Goal: Use online tool/utility: Utilize a website feature to perform a specific function

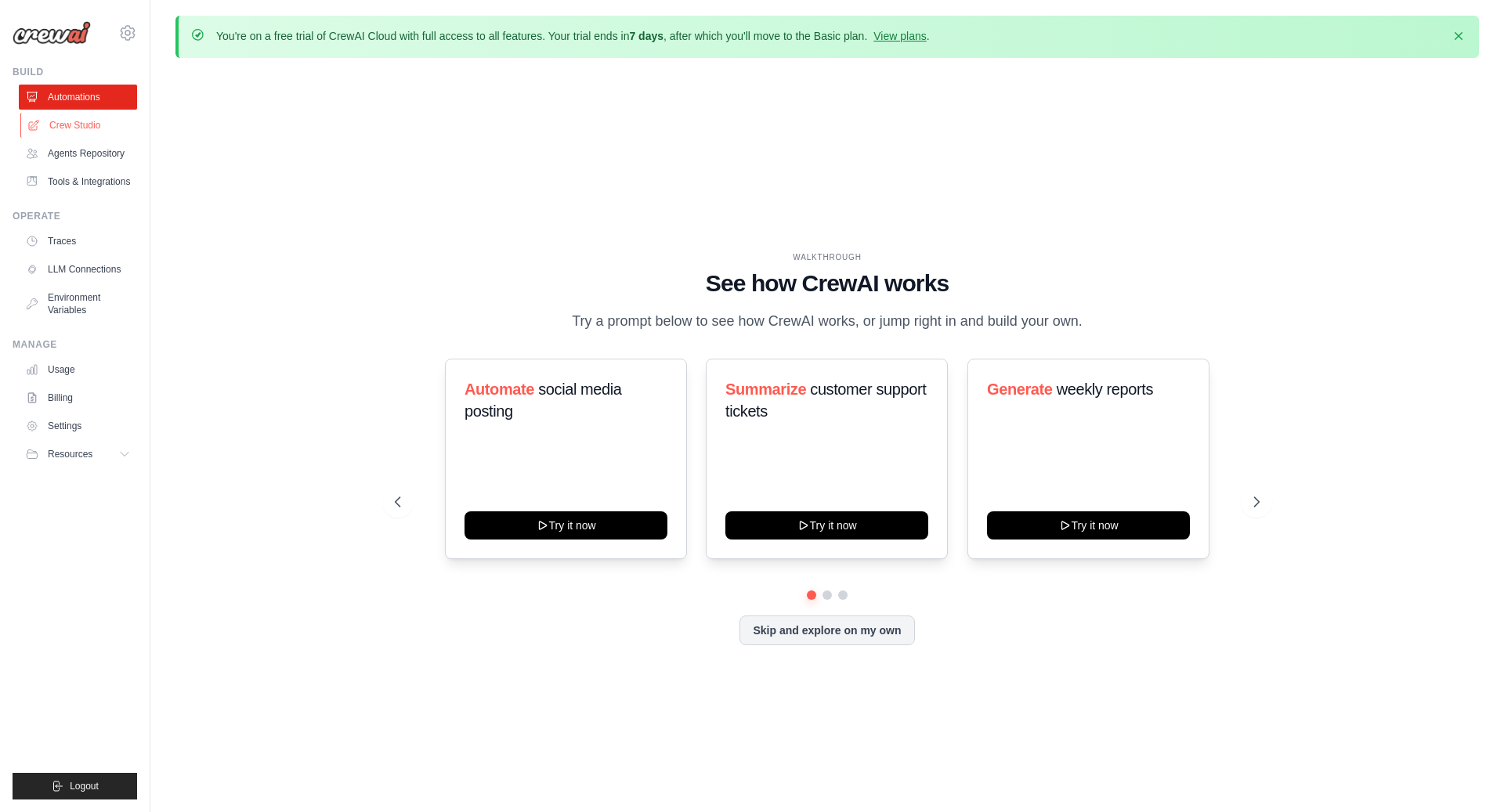
click at [77, 127] on link "Crew Studio" at bounding box center [79, 126] width 118 height 25
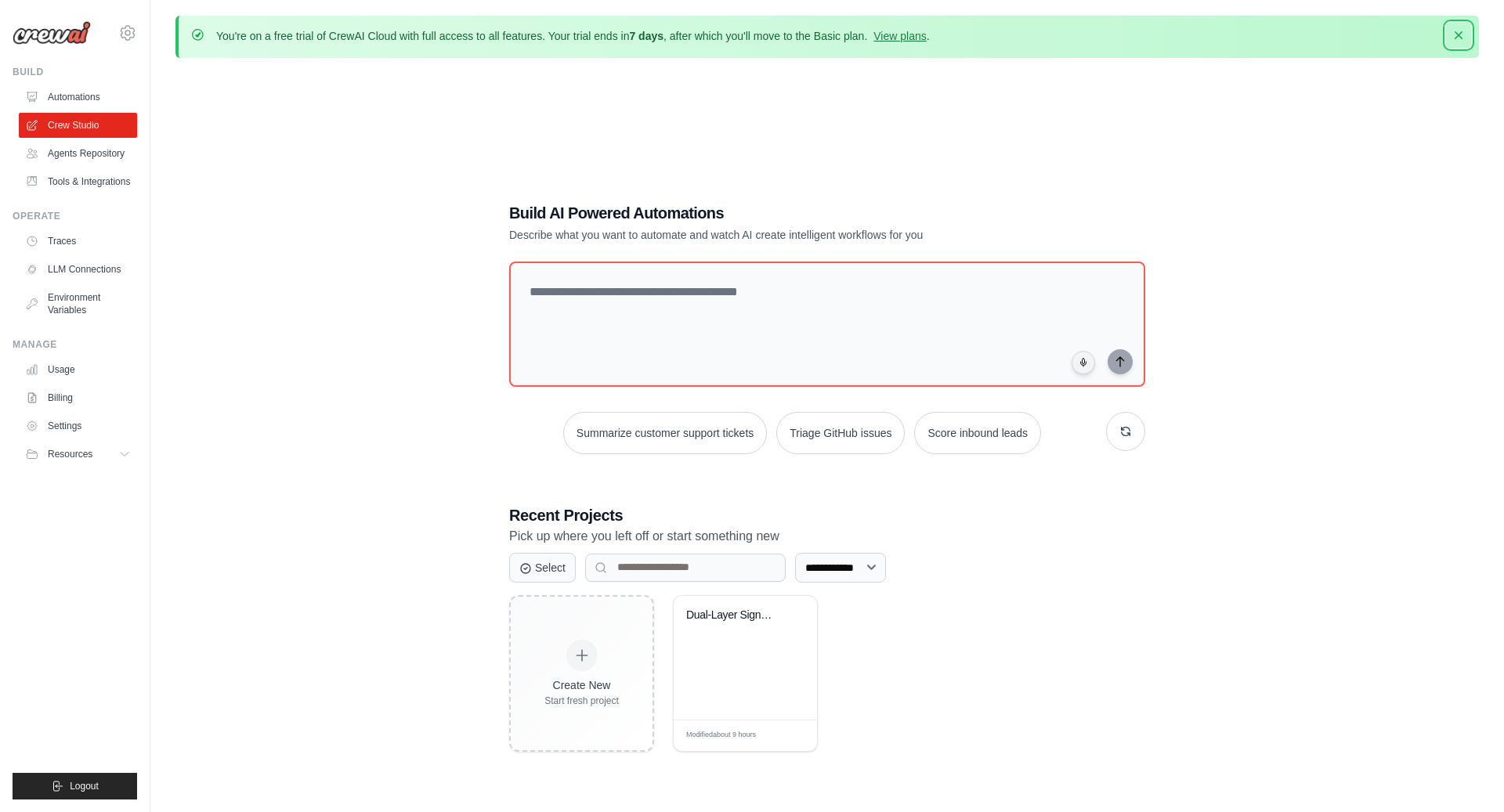
click at [1465, 36] on icon "button" at bounding box center [1458, 35] width 15 height 15
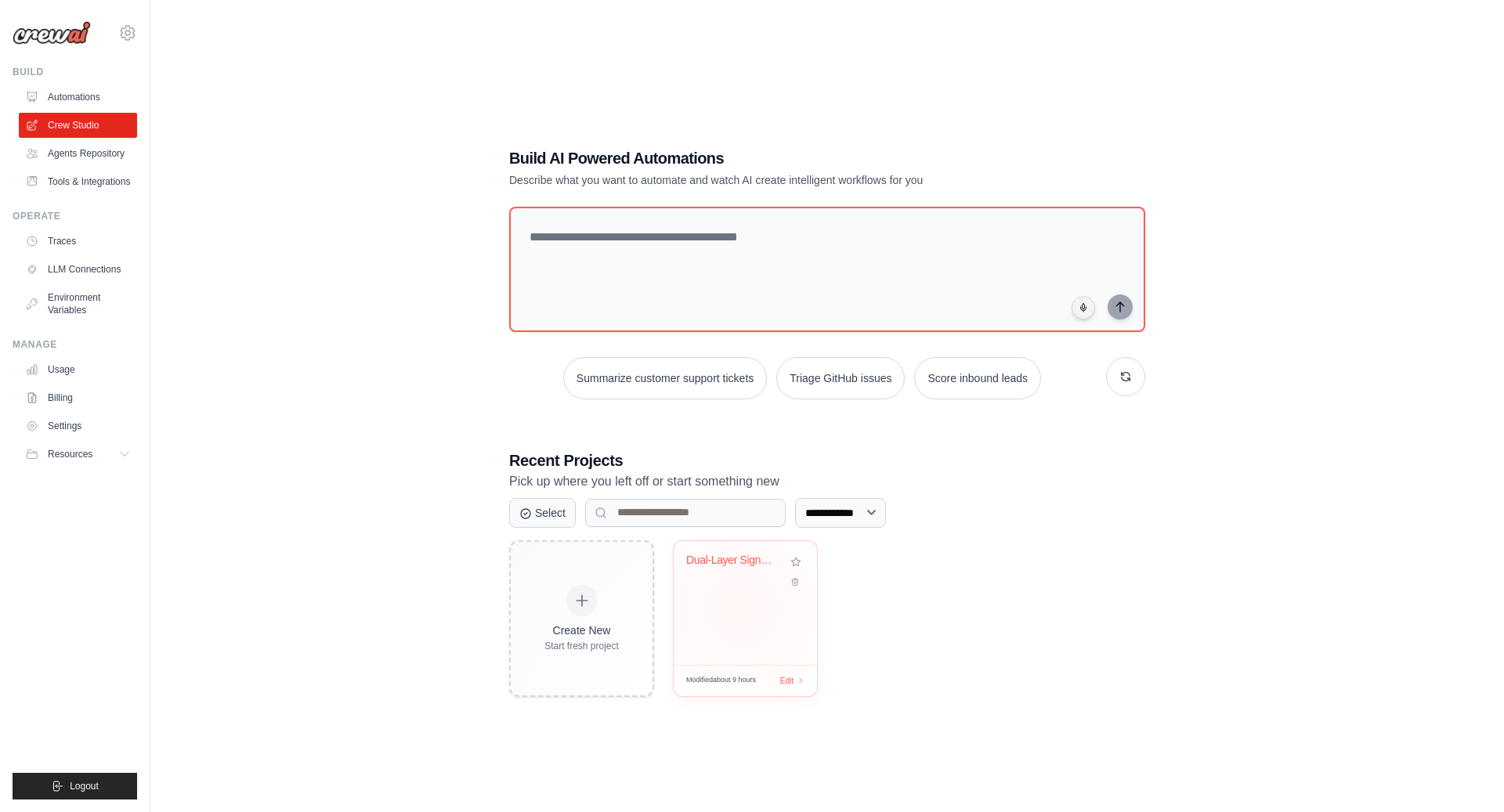
click at [743, 608] on div "Dual-Layer Signal Intelligence Syst..." at bounding box center [745, 603] width 143 height 124
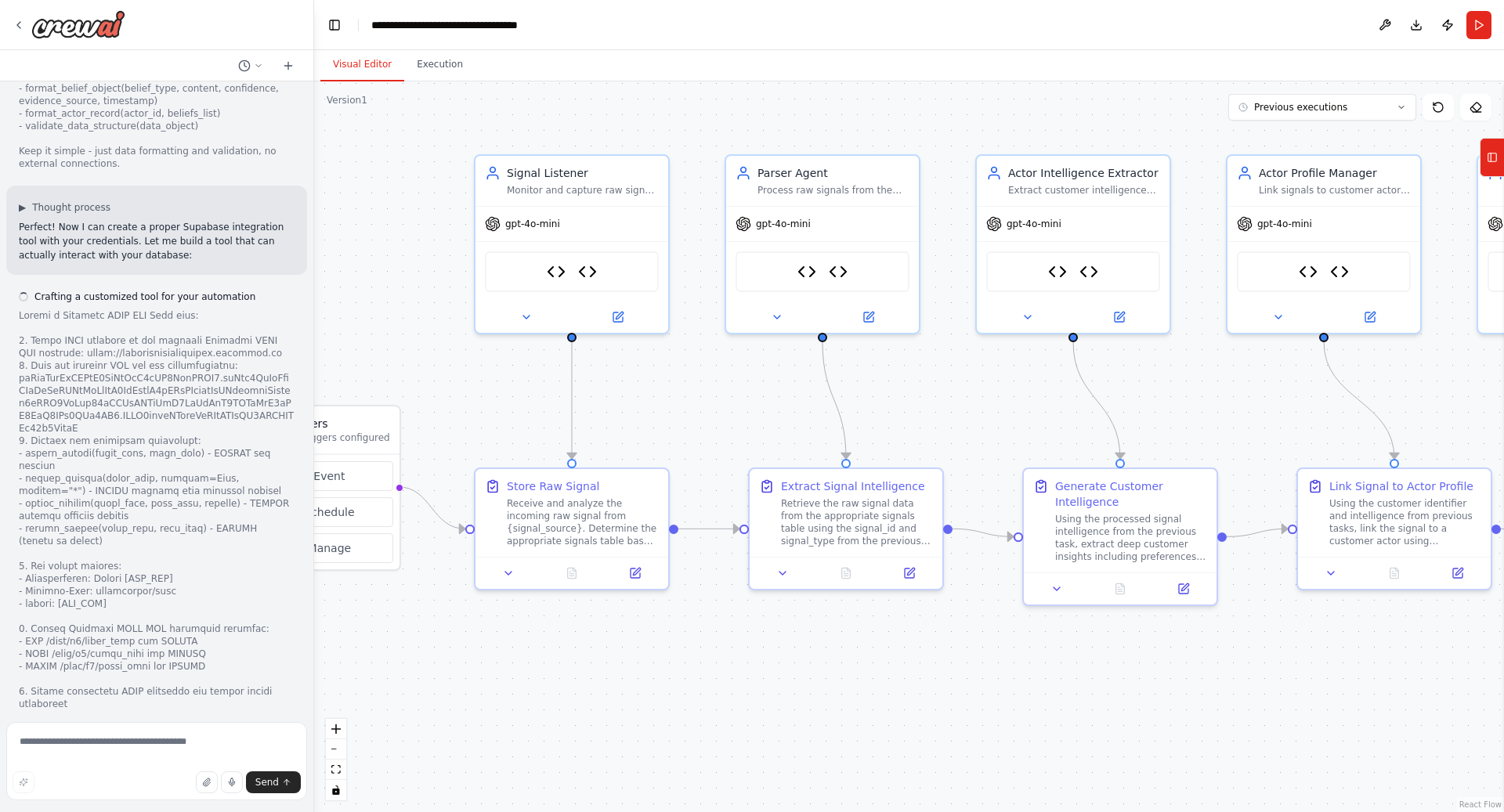
drag, startPoint x: 751, startPoint y: 401, endPoint x: 706, endPoint y: 396, distance: 45.3
click at [706, 396] on div ".deletable-edge-delete-btn { width: 20px; height: 20px; border: 0px solid #ffff…" at bounding box center [909, 446] width 1190 height 731
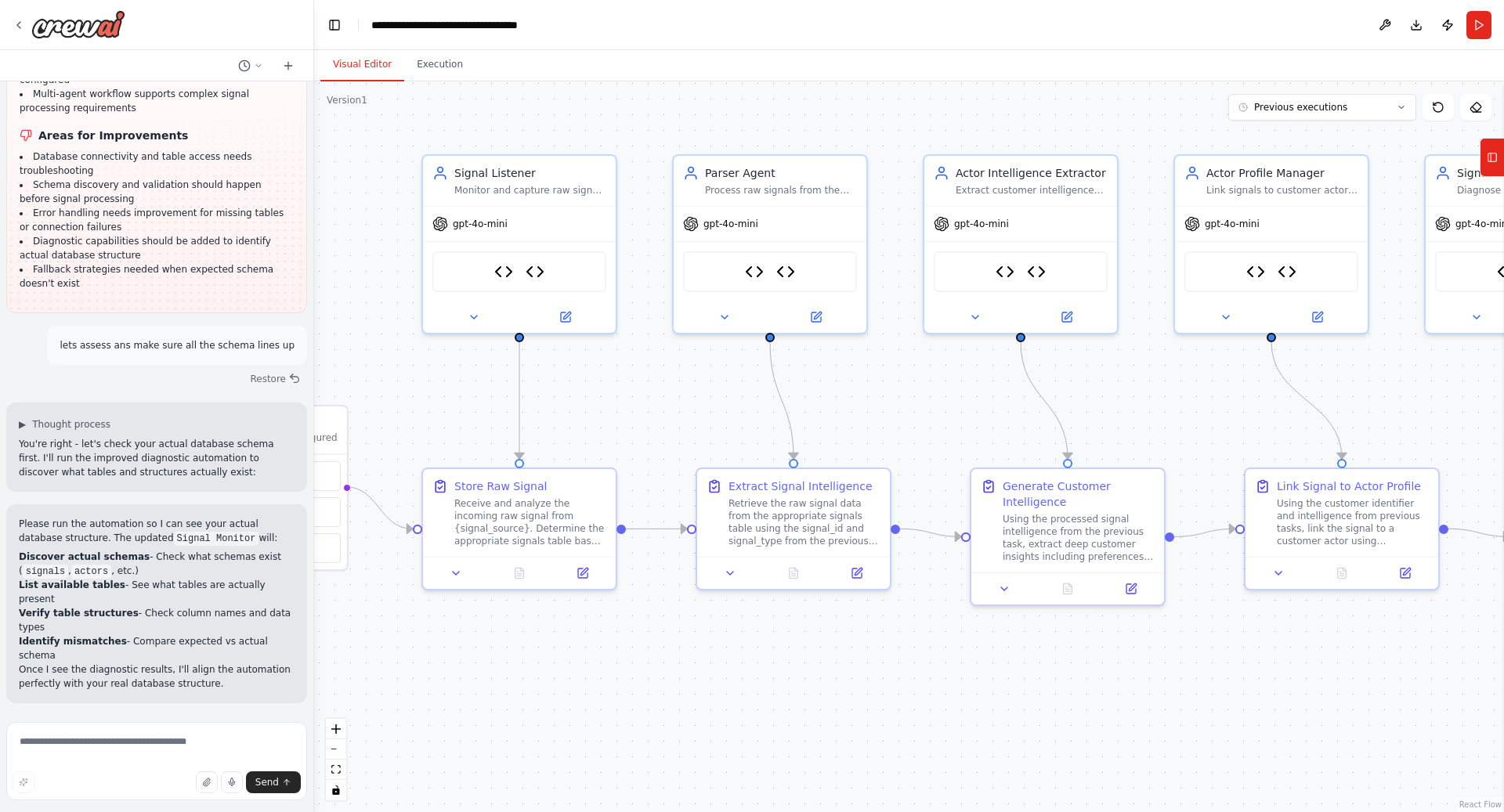
scroll to position [43428, 0]
drag, startPoint x: 904, startPoint y: 386, endPoint x: 870, endPoint y: 374, distance: 36.1
click at [870, 374] on div ".deletable-edge-delete-btn { width: 20px; height: 20px; border: 0px solid #ffff…" at bounding box center [909, 446] width 1190 height 731
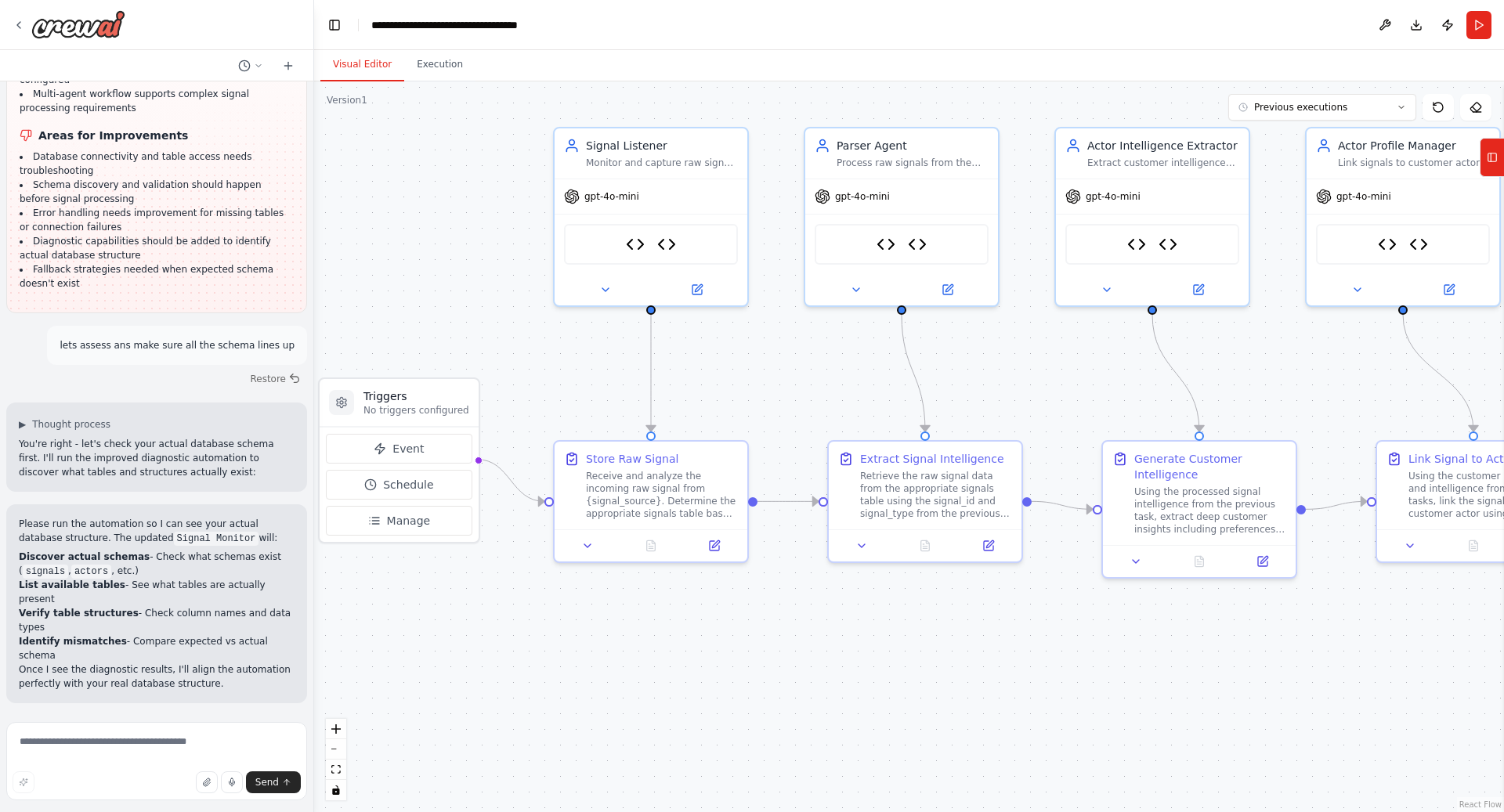
drag, startPoint x: 617, startPoint y: 374, endPoint x: 732, endPoint y: 360, distance: 115.8
click at [732, 360] on div ".deletable-edge-delete-btn { width: 20px; height: 20px; border: 0px solid #ffff…" at bounding box center [909, 446] width 1190 height 731
click at [127, 765] on textarea at bounding box center [157, 761] width 300 height 78
click at [155, 735] on textarea at bounding box center [157, 761] width 300 height 78
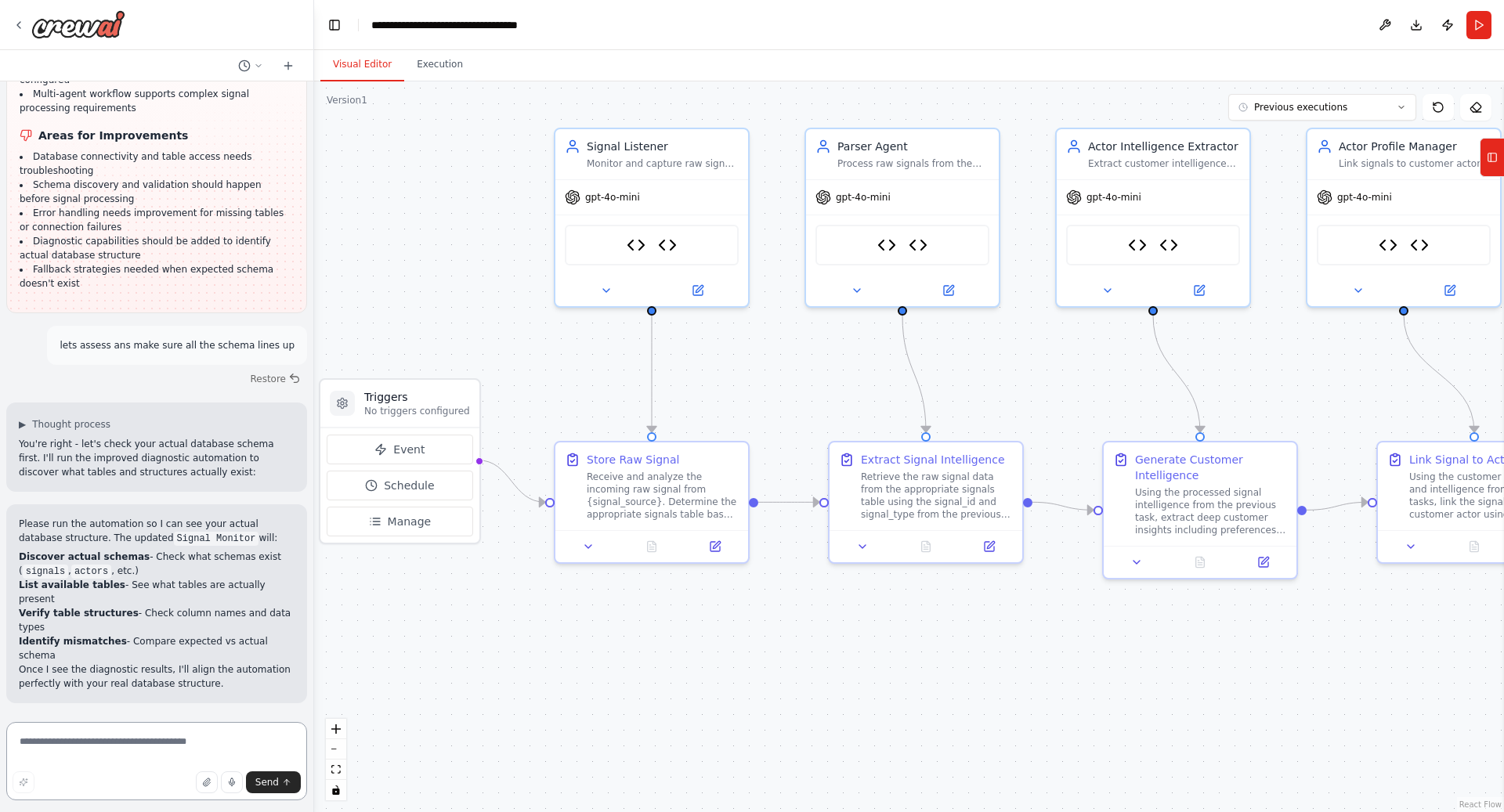
paste textarea "**********"
type textarea "**********"
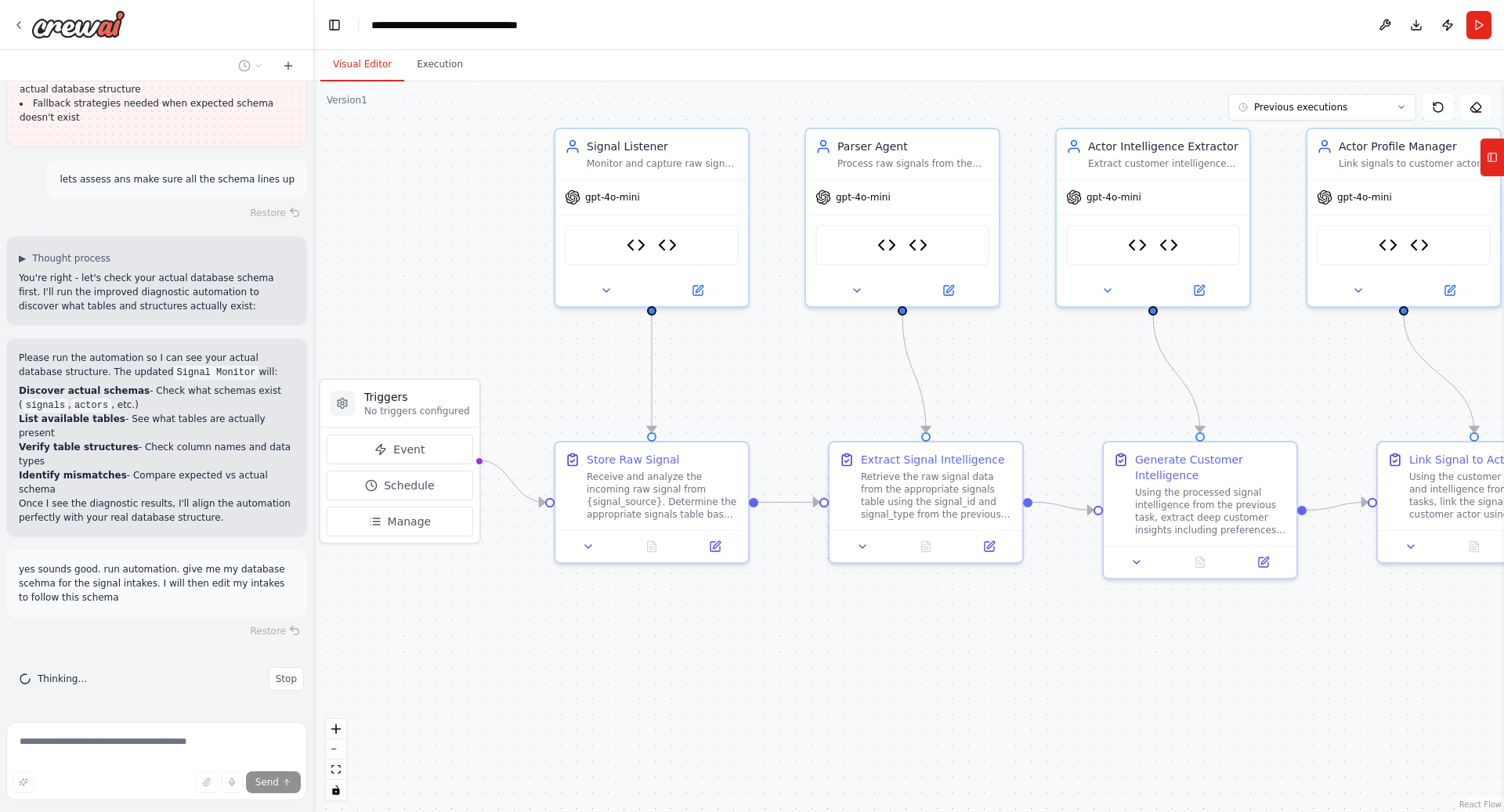
scroll to position [43606, 0]
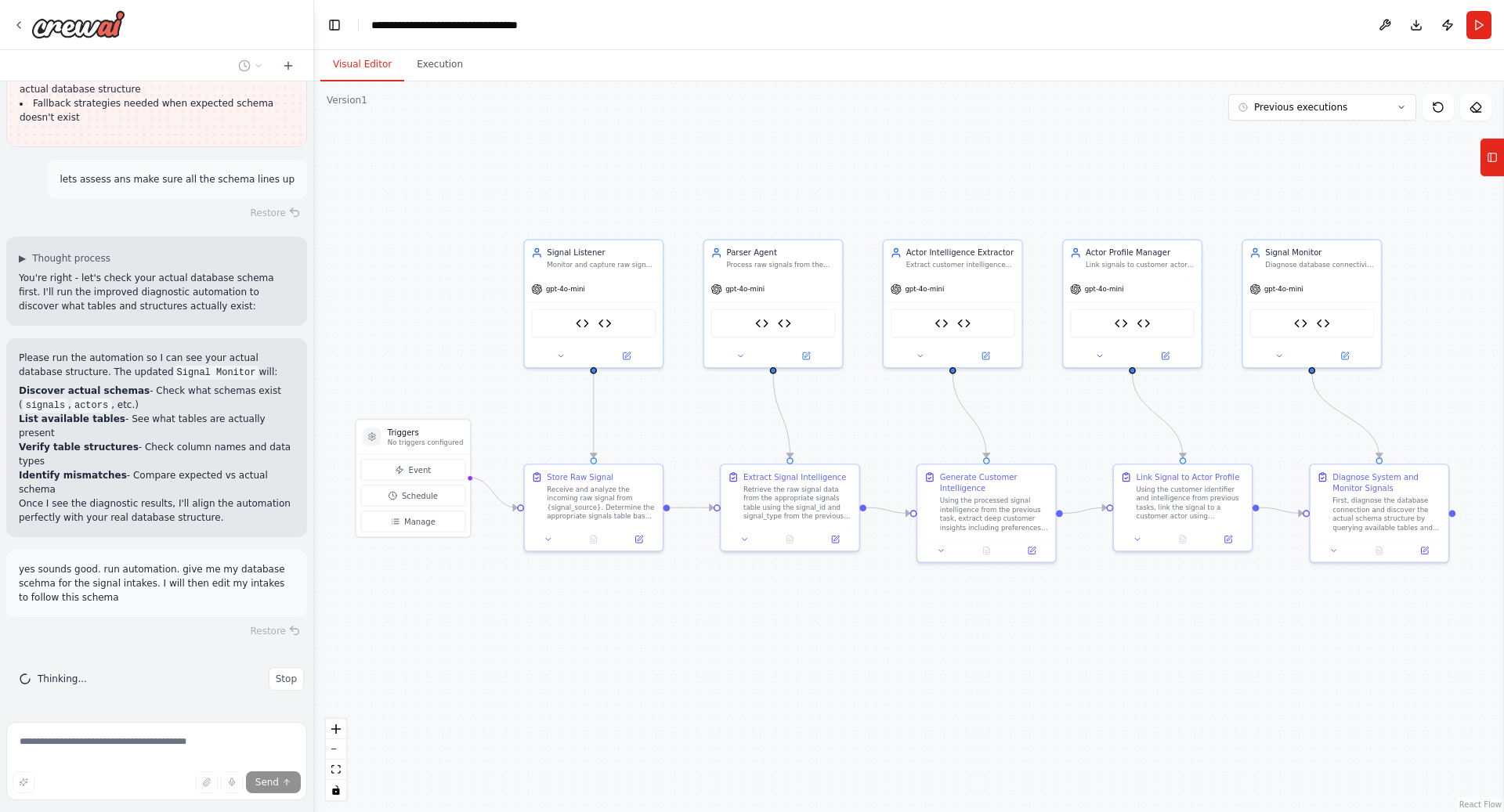
drag, startPoint x: 802, startPoint y: 627, endPoint x: 734, endPoint y: 604, distance: 71.8
click at [734, 604] on div ".deletable-edge-delete-btn { width: 20px; height: 20px; border: 0px solid #ffff…" at bounding box center [909, 446] width 1190 height 731
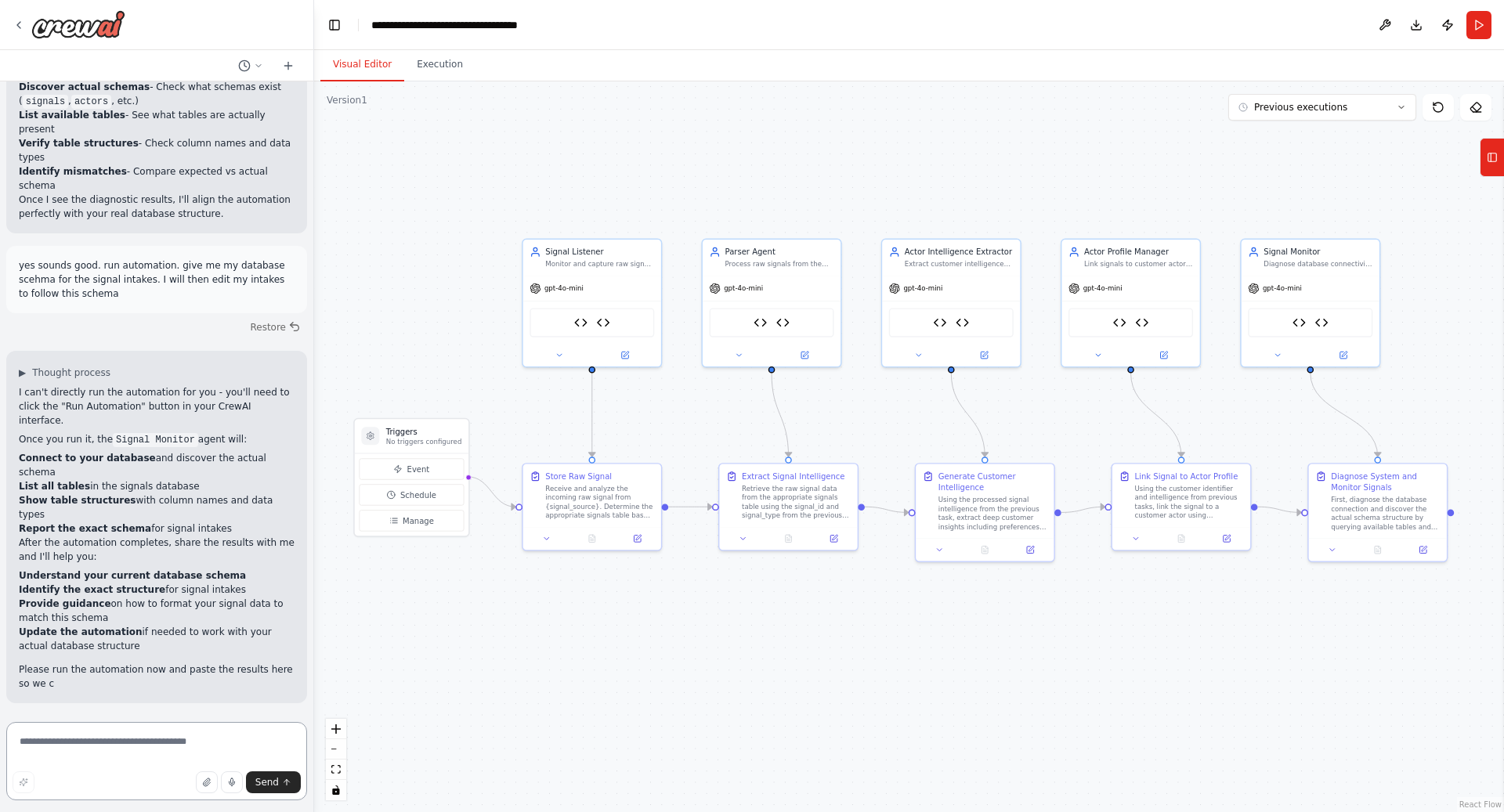
scroll to position [43868, 0]
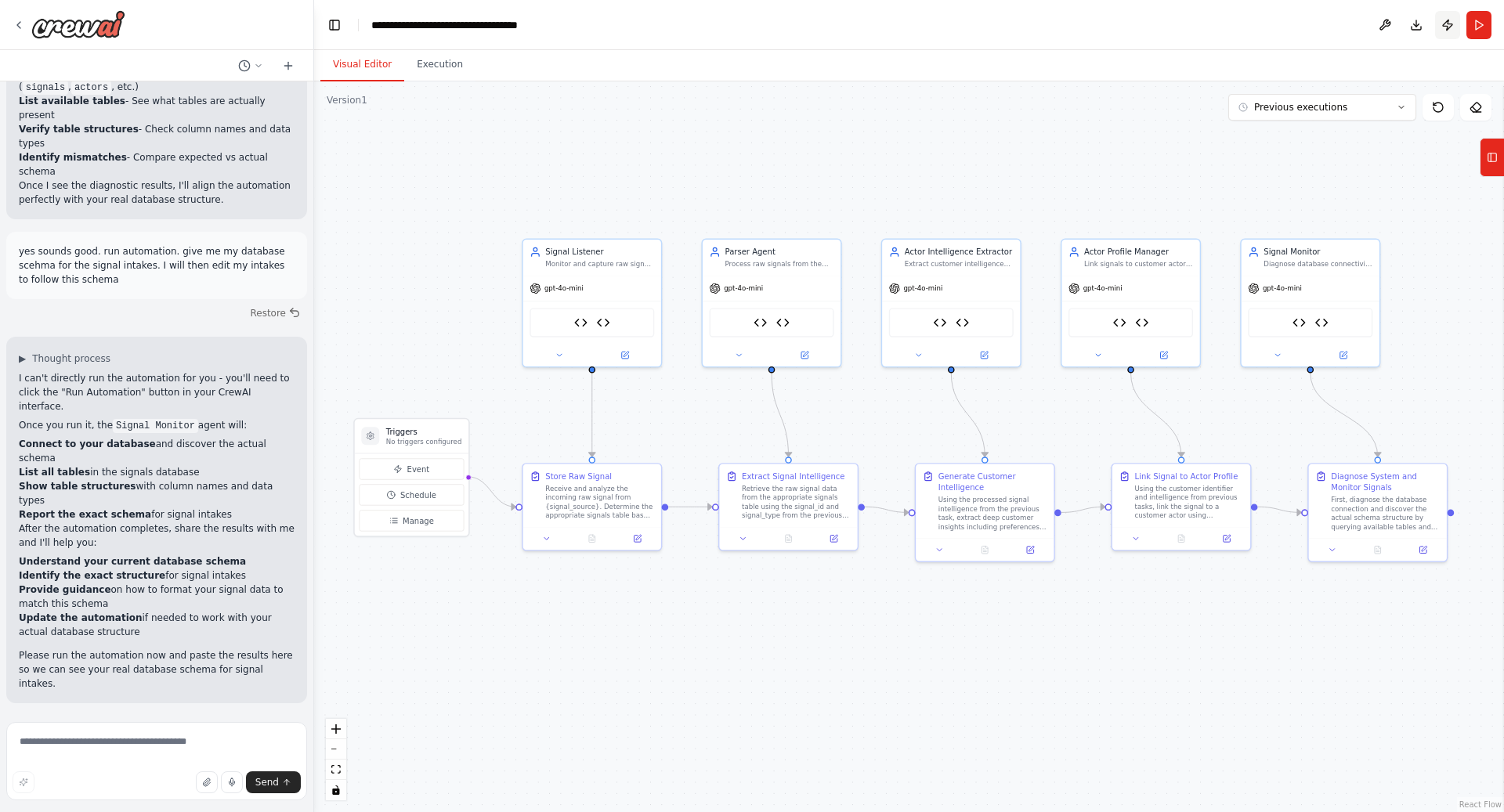
click at [1449, 25] on button "Publish" at bounding box center [1448, 25] width 25 height 28
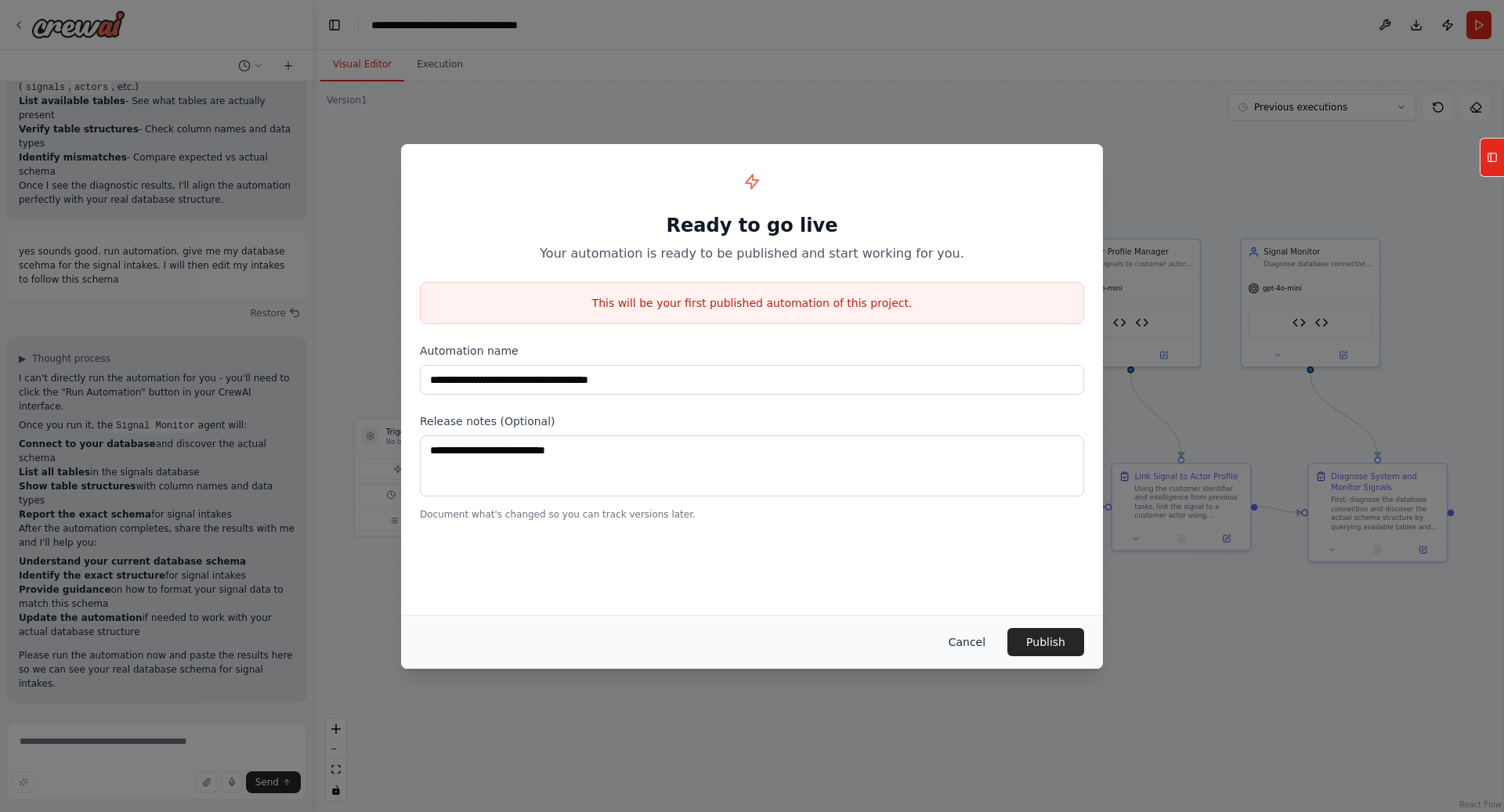
click at [960, 648] on button "Cancel" at bounding box center [967, 642] width 62 height 28
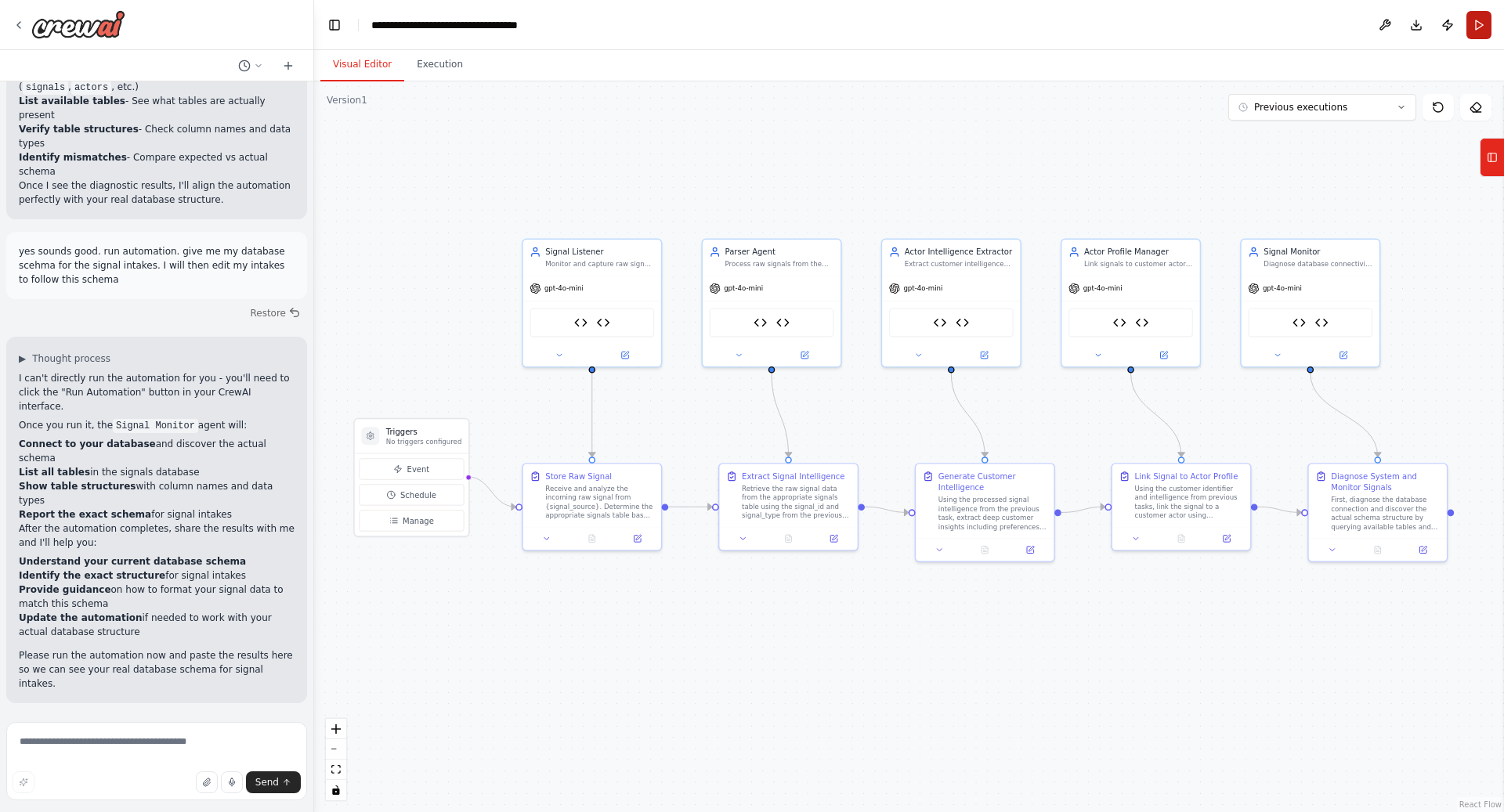
click at [1478, 22] on button "Run" at bounding box center [1479, 25] width 25 height 28
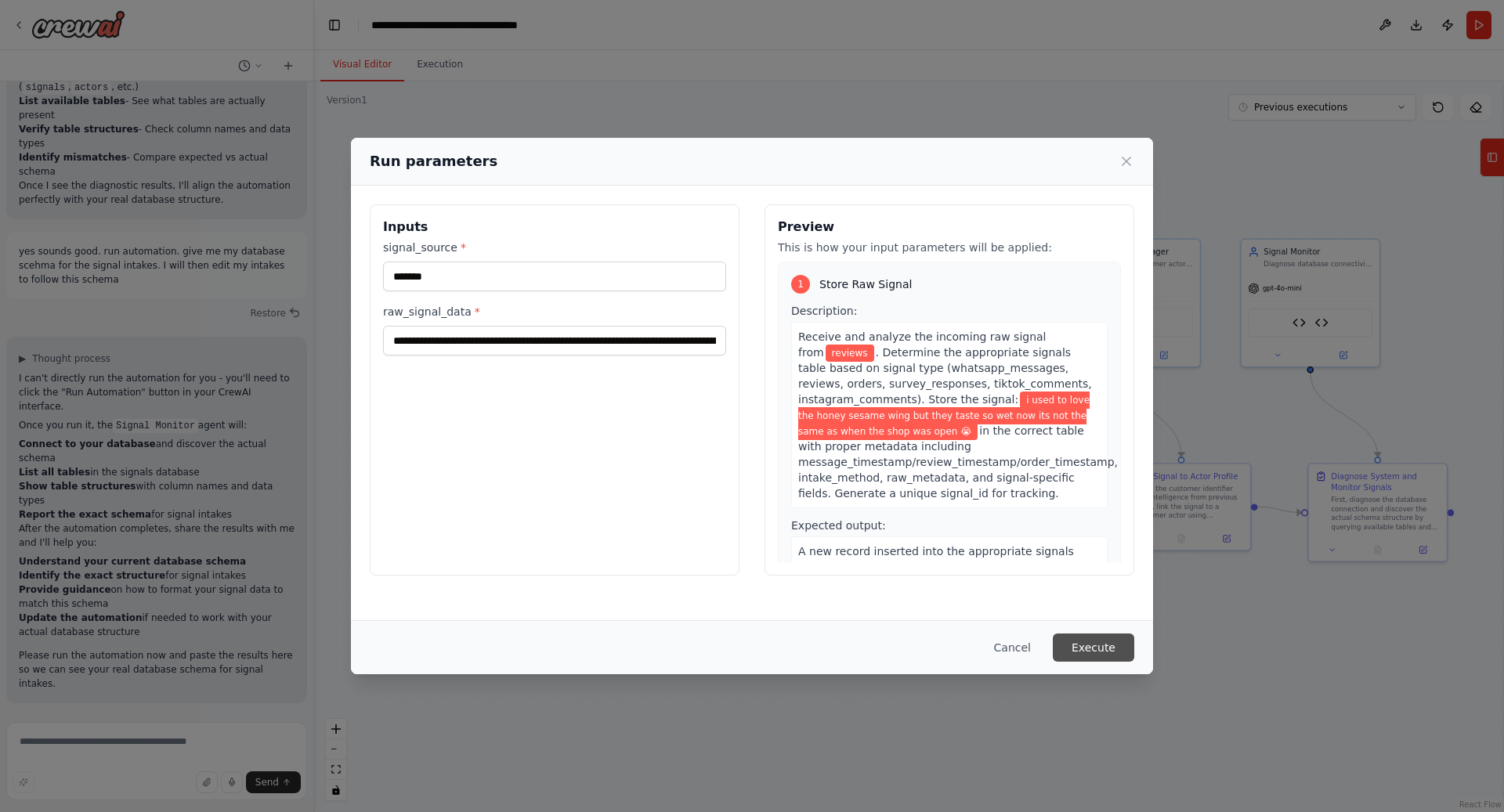
click at [1084, 640] on button "Execute" at bounding box center [1092, 647] width 81 height 28
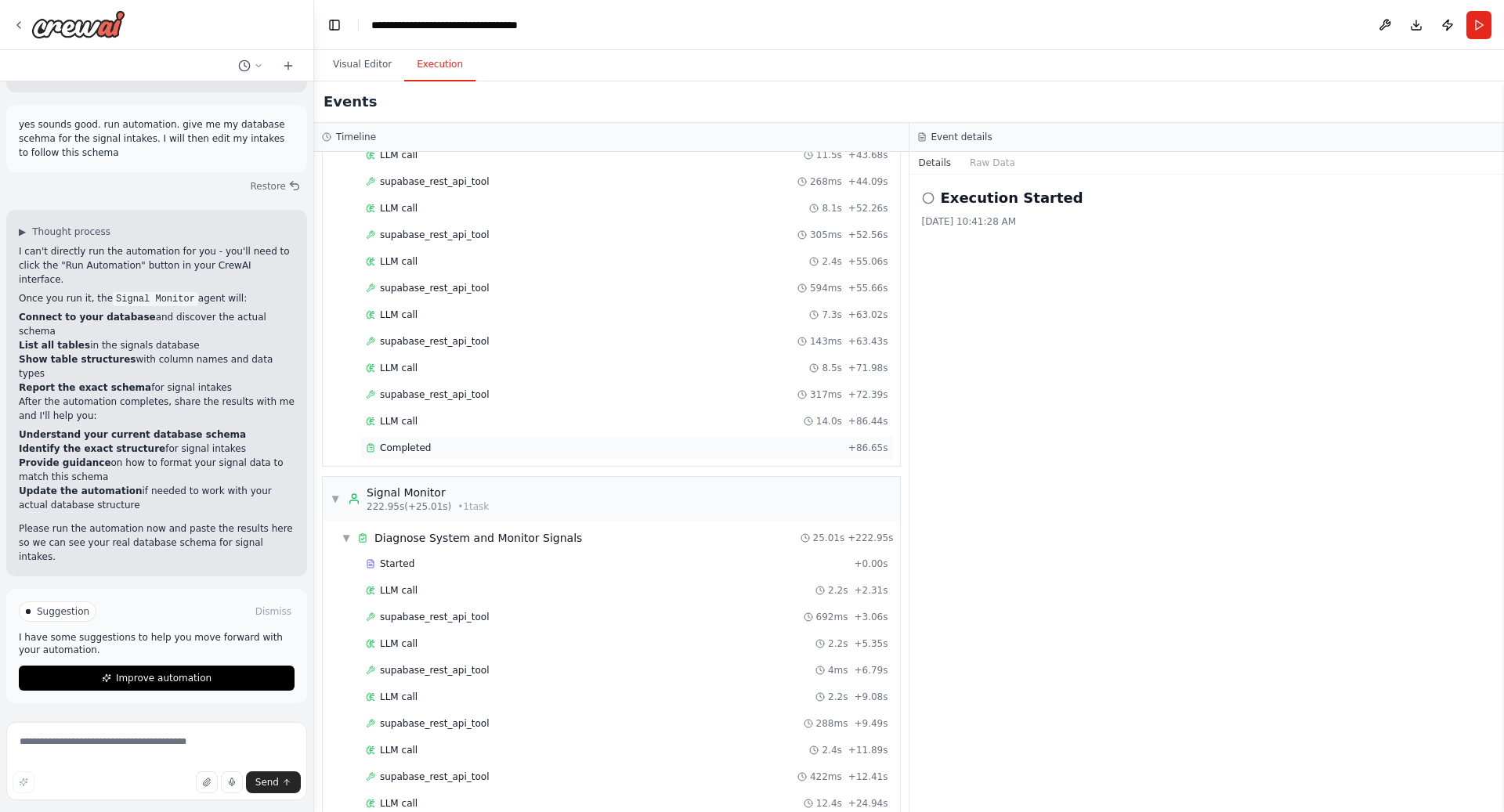
scroll to position [2174, 0]
click at [370, 70] on button "Visual Editor" at bounding box center [362, 65] width 84 height 33
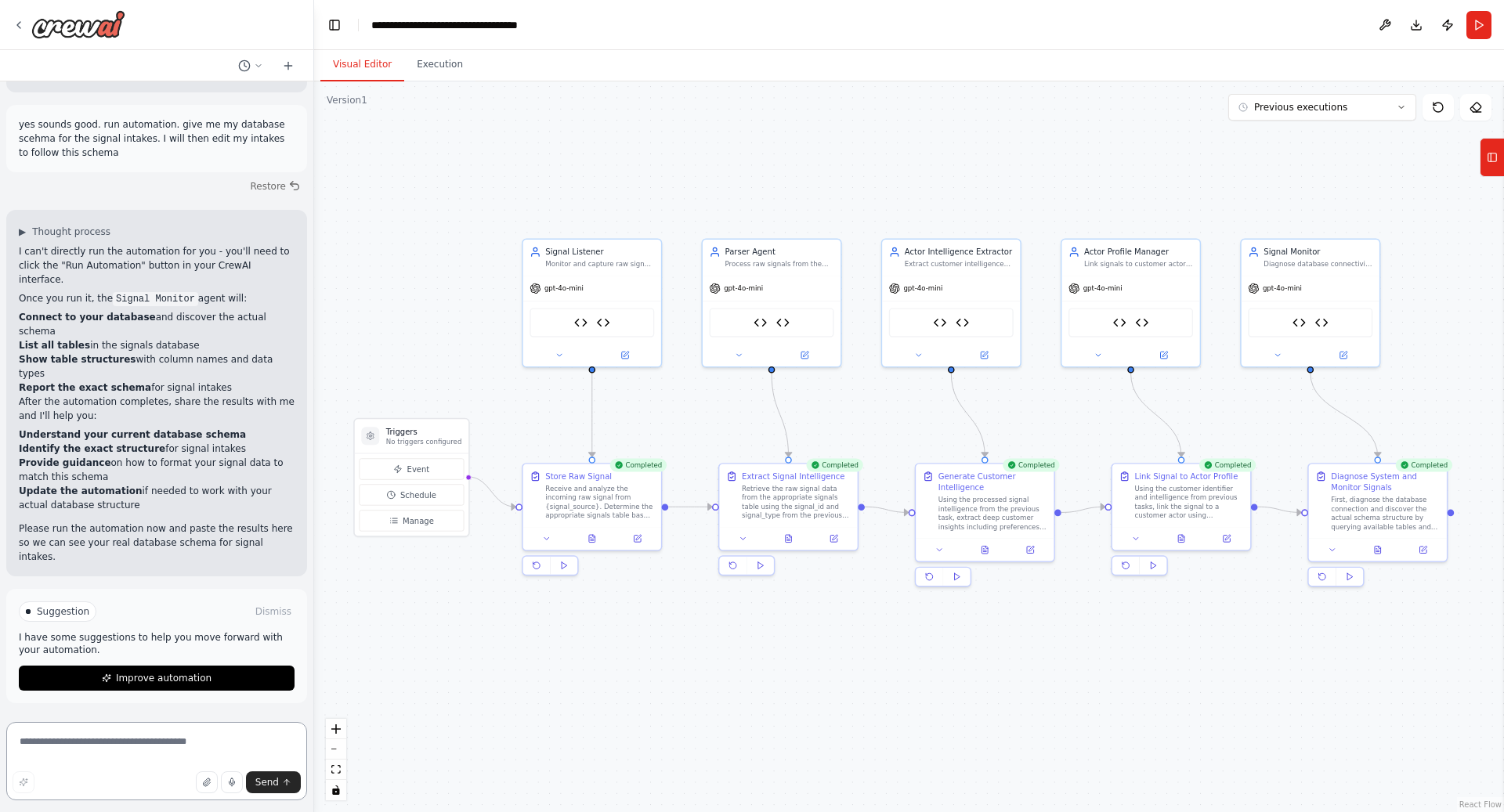
click at [142, 757] on textarea at bounding box center [157, 761] width 300 height 78
type textarea "**********"
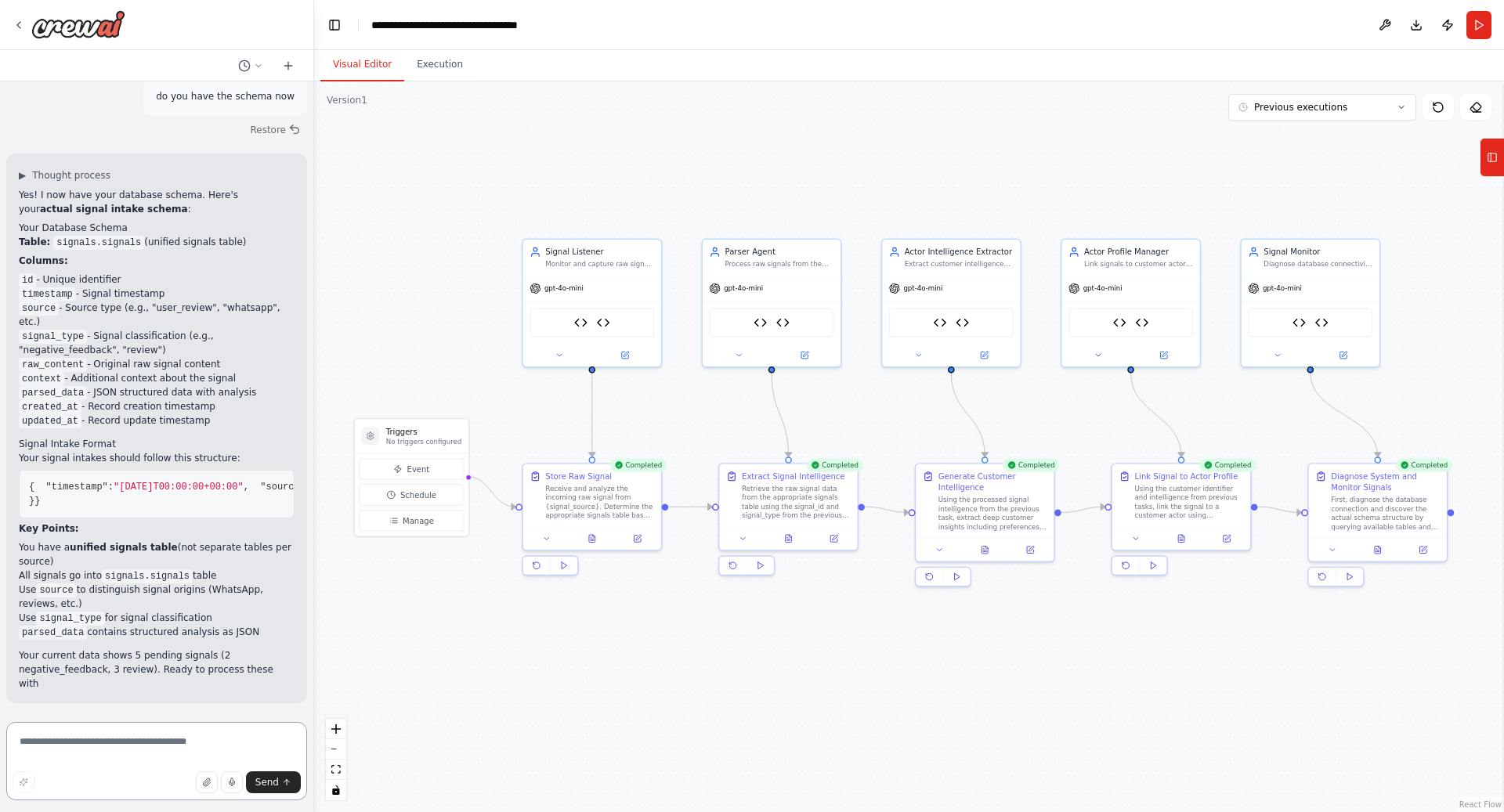
scroll to position [44662, 0]
